Goal: Information Seeking & Learning: Learn about a topic

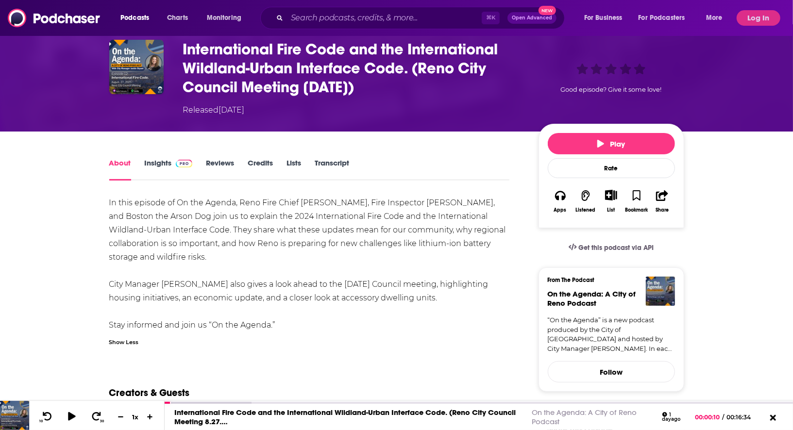
scroll to position [38, 0]
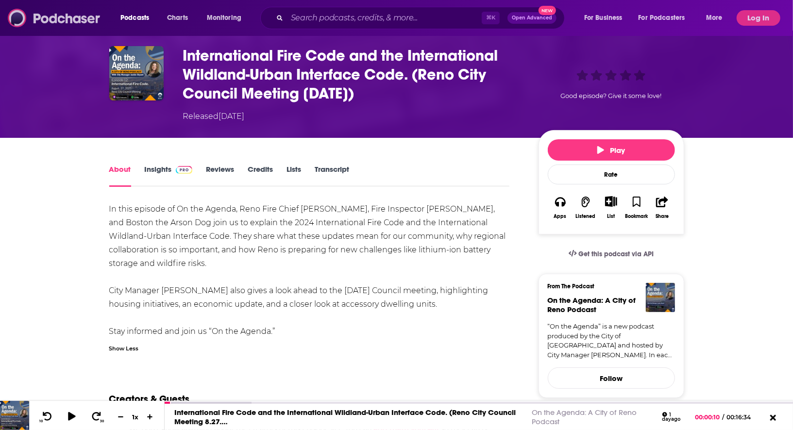
click at [41, 20] on img at bounding box center [54, 18] width 93 height 18
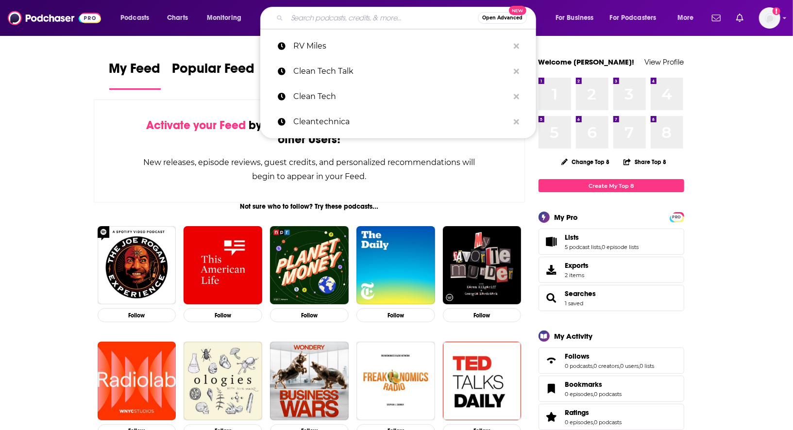
click at [330, 19] on input "Search podcasts, credits, & more..." at bounding box center [382, 18] width 191 height 16
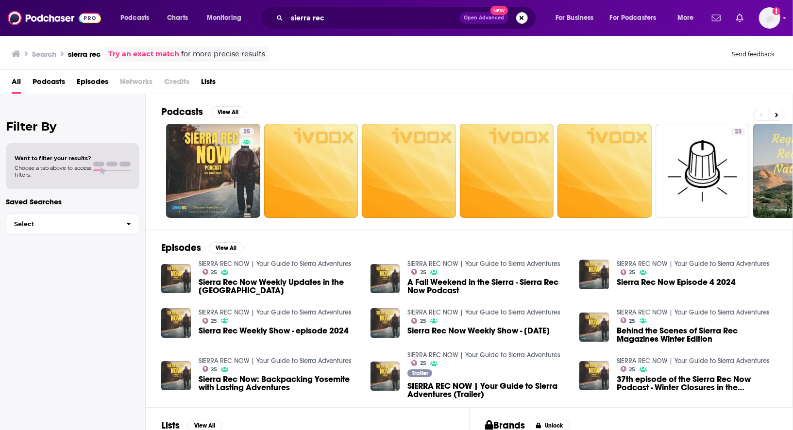
click at [105, 53] on div "Search sierra rec Try an exact match for more precise results" at bounding box center [140, 54] width 257 height 15
click at [86, 51] on h3 "sierra rec" at bounding box center [84, 54] width 33 height 9
click at [220, 56] on span "for more precise results" at bounding box center [223, 54] width 84 height 11
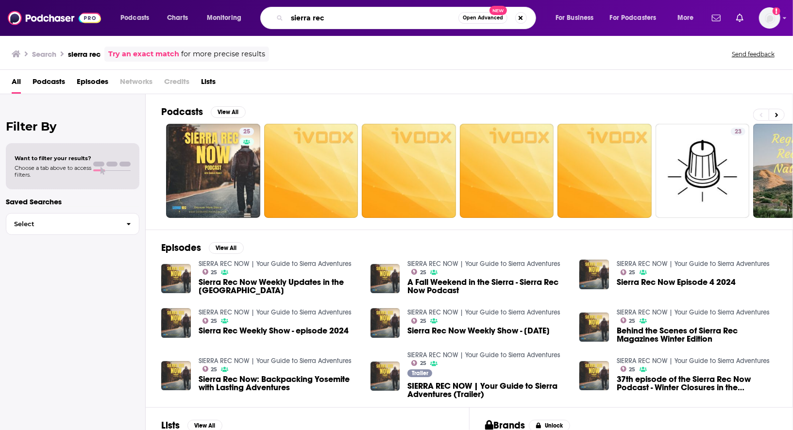
click at [397, 24] on input "sierra rec" at bounding box center [372, 18] width 171 height 16
type input "sierra recreation"
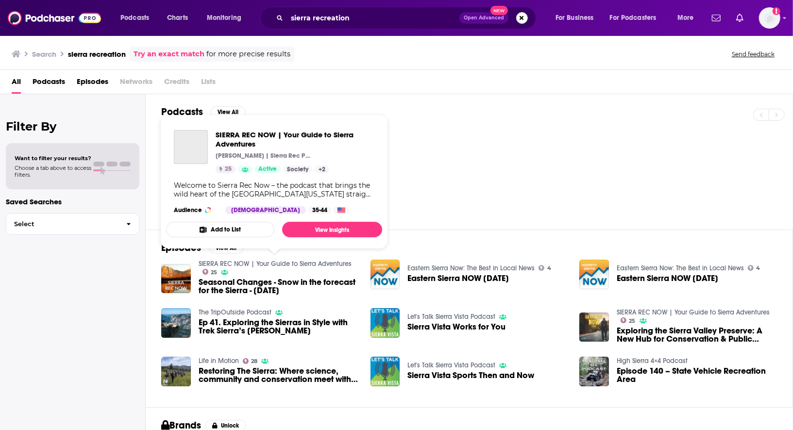
click at [211, 263] on link "SIERRA REC NOW | Your Guide to Sierra Adventures" at bounding box center [275, 264] width 153 height 8
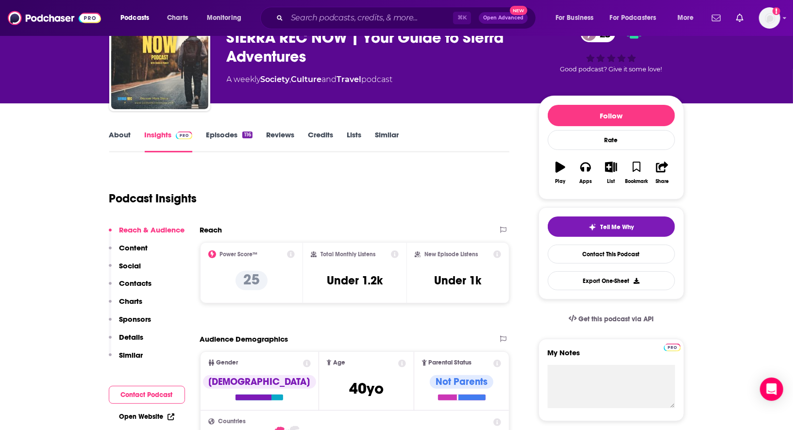
scroll to position [56, 0]
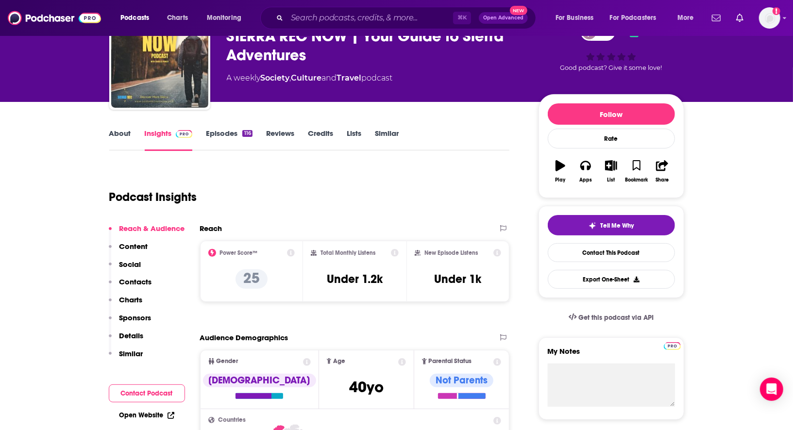
click at [229, 136] on link "Episodes 116" at bounding box center [229, 140] width 46 height 22
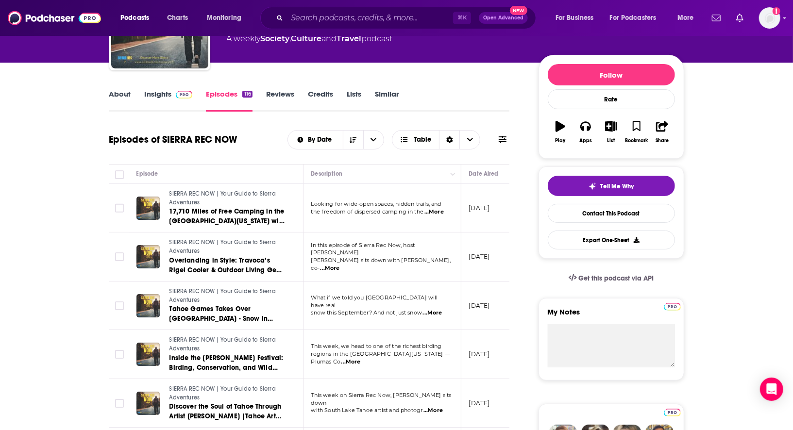
scroll to position [99, 0]
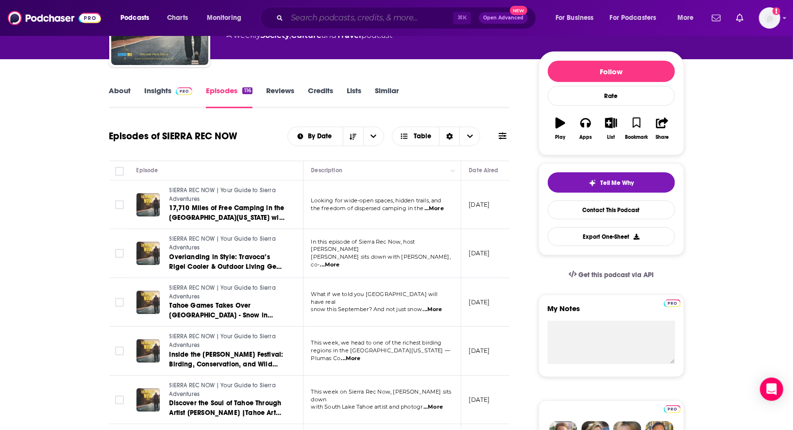
click at [306, 13] on input "Search podcasts, credits, & more..." at bounding box center [370, 18] width 166 height 16
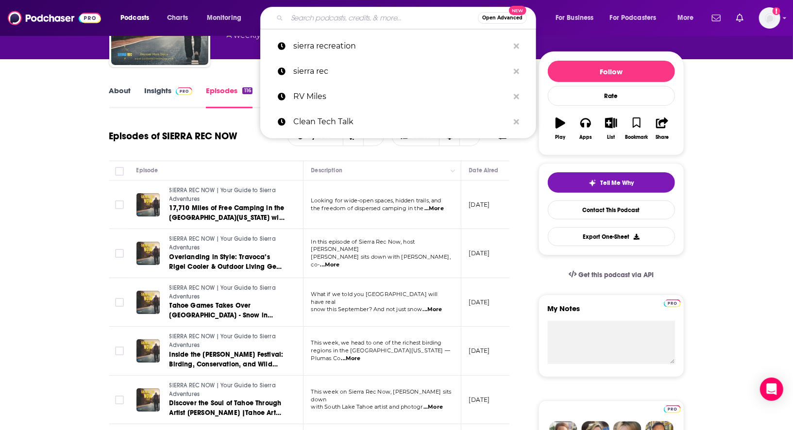
paste input "CleanTechnica"
type input "CleanTechnica"
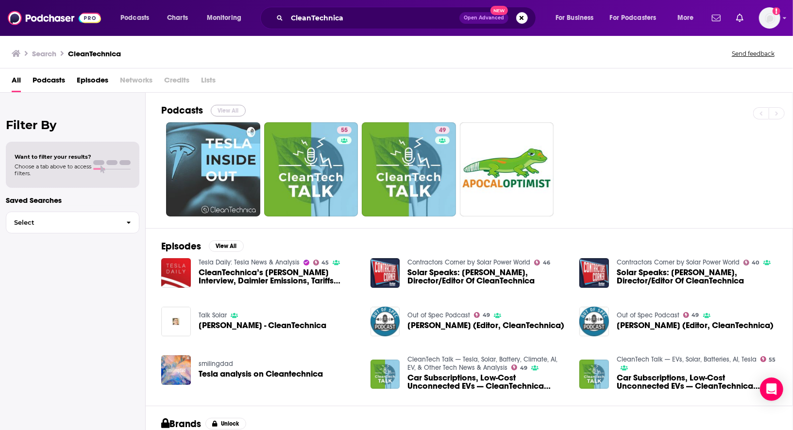
click at [231, 108] on button "View All" at bounding box center [228, 111] width 35 height 12
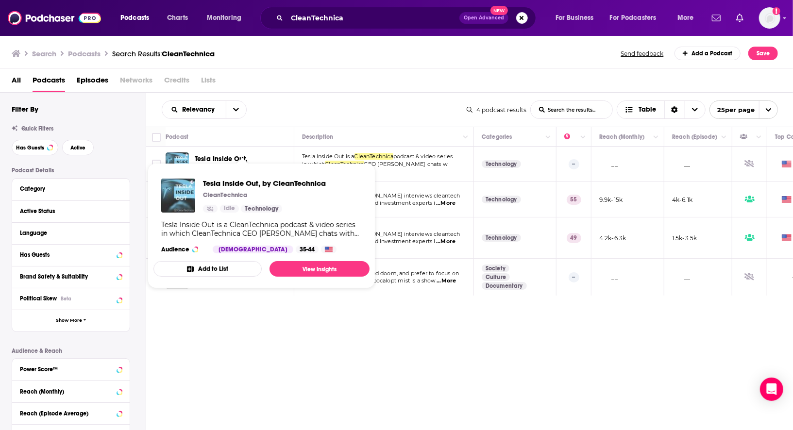
click at [219, 194] on p "CleanTechnica" at bounding box center [225, 195] width 44 height 8
click at [304, 111] on div "Relevancy List Search Input Search the results... Table" at bounding box center [314, 110] width 305 height 18
click at [260, 165] on span "Tesla Inside Out, by CleanTechnica CleanTechnica Idle Technology Tesla Inside O…" at bounding box center [261, 225] width 216 height 125
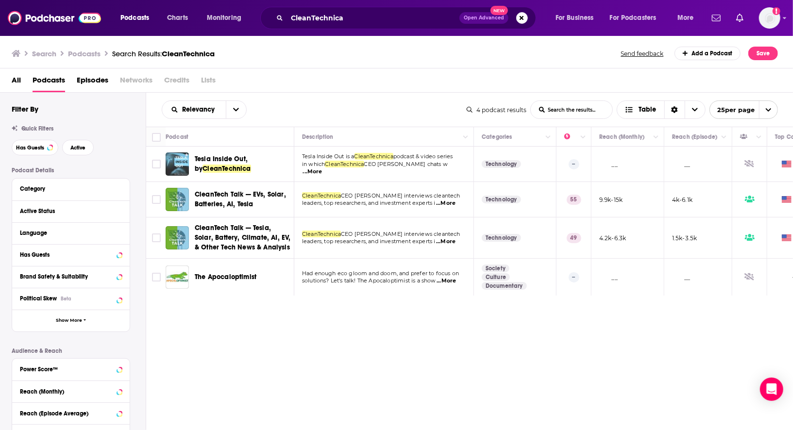
click at [413, 168] on span "CEO [PERSON_NAME] chats w" at bounding box center [406, 164] width 84 height 7
click at [406, 158] on span "podcast & video series" at bounding box center [423, 156] width 60 height 7
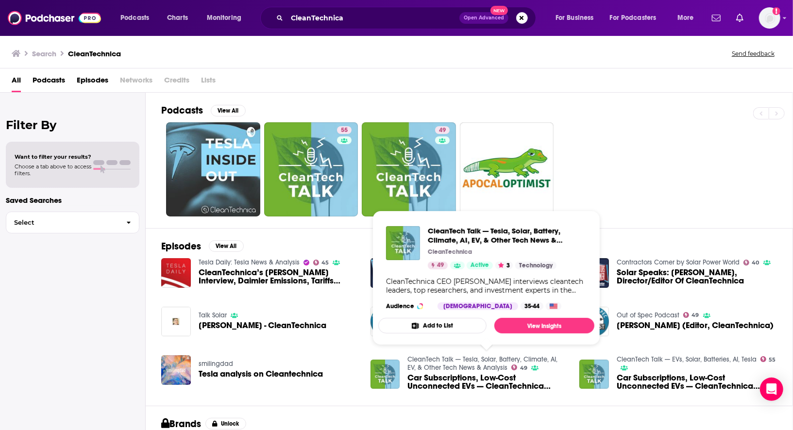
click at [431, 361] on link "CleanTech Talk — Tesla, Solar, Battery, Climate, AI, EV, & Other Tech News & An…" at bounding box center [482, 364] width 150 height 17
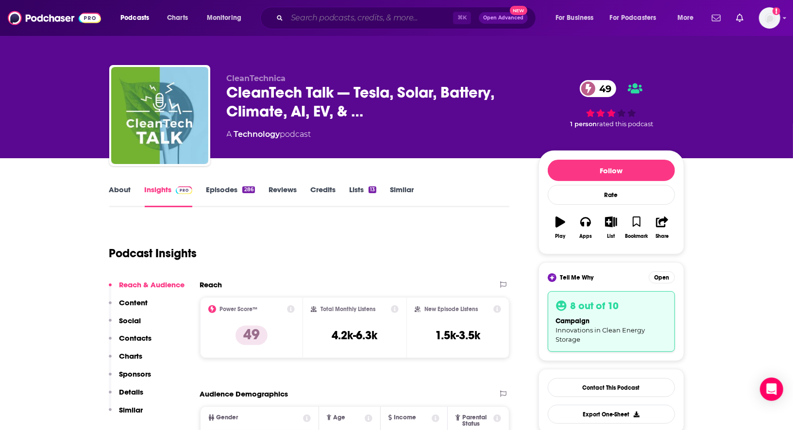
click at [305, 19] on input "Search podcasts, credits, & more..." at bounding box center [370, 18] width 166 height 16
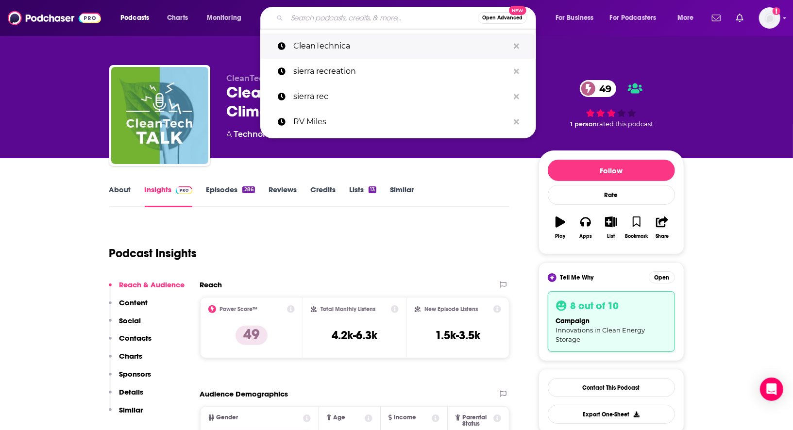
paste input "CleanTechnica"
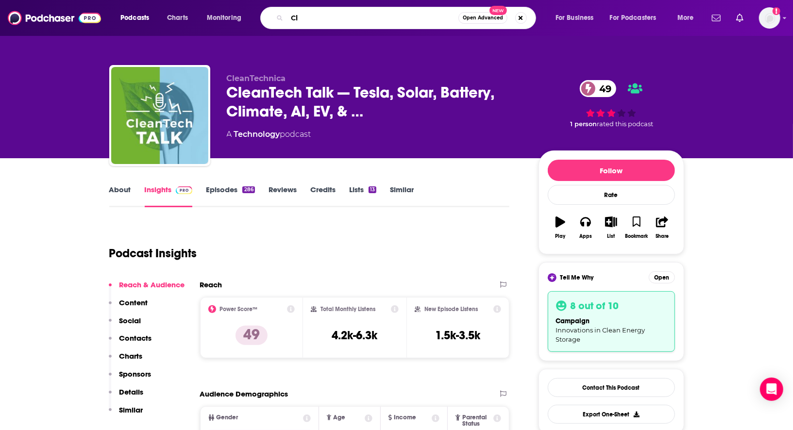
type input "C"
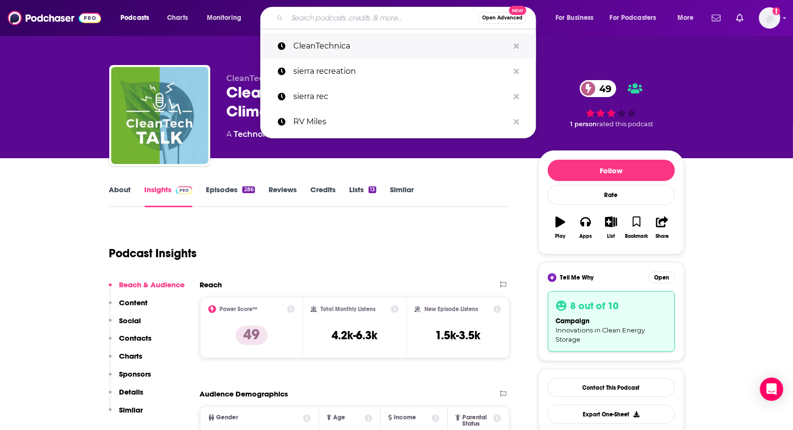
paste input "[PERSON_NAME]"
type input "[PERSON_NAME]"
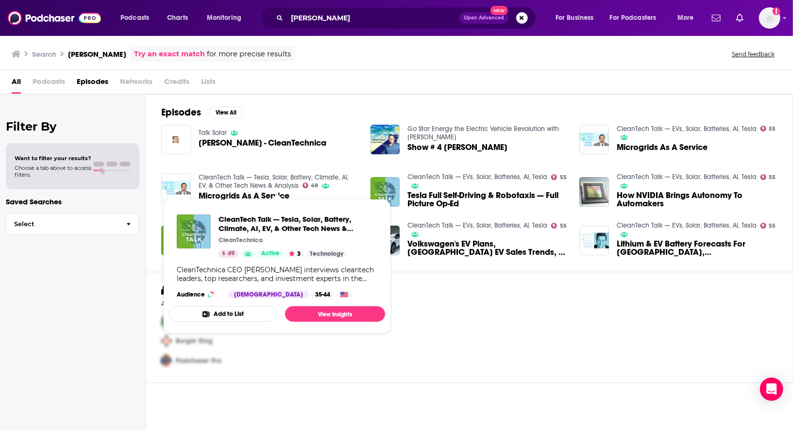
click at [219, 176] on link "CleanTech Talk — Tesla, Solar, Battery, Climate, AI, EV, & Other Tech News & An…" at bounding box center [274, 181] width 150 height 17
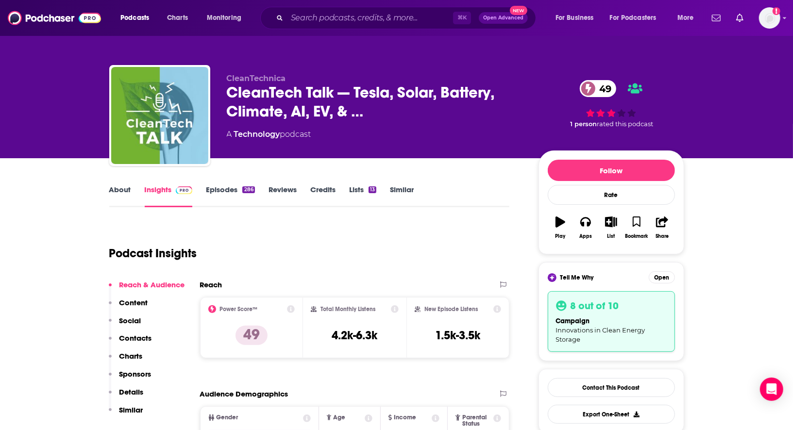
click at [251, 79] on span "CleanTechnica" at bounding box center [256, 78] width 59 height 9
click at [118, 187] on link "About" at bounding box center [120, 196] width 22 height 22
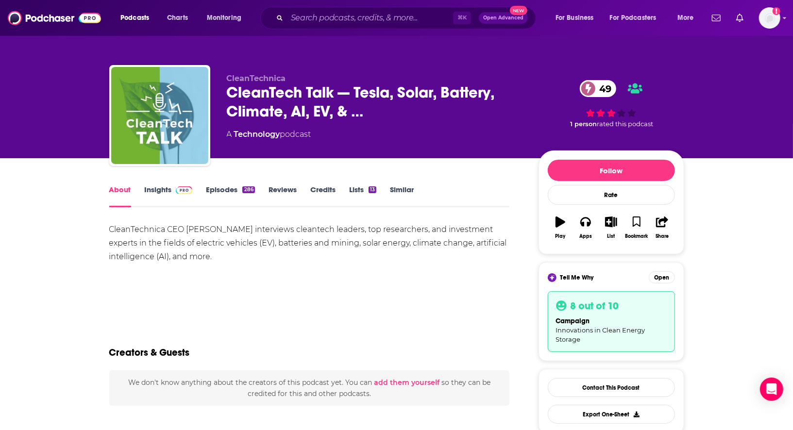
click at [157, 192] on link "Insights" at bounding box center [169, 196] width 48 height 22
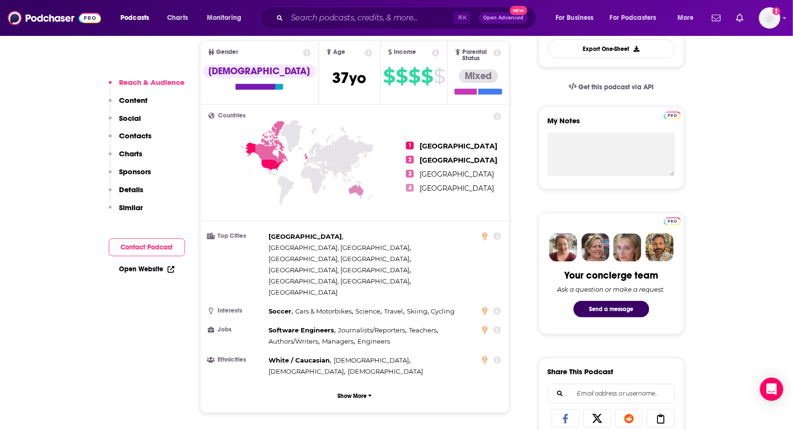
scroll to position [382, 0]
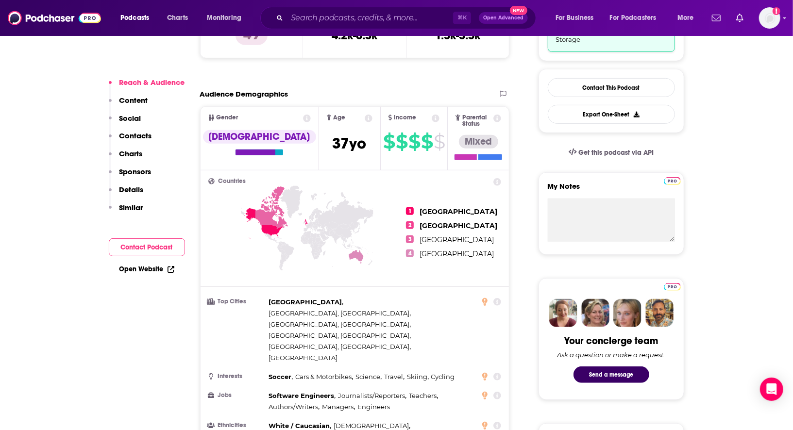
scroll to position [0, 0]
